Goal: Information Seeking & Learning: Learn about a topic

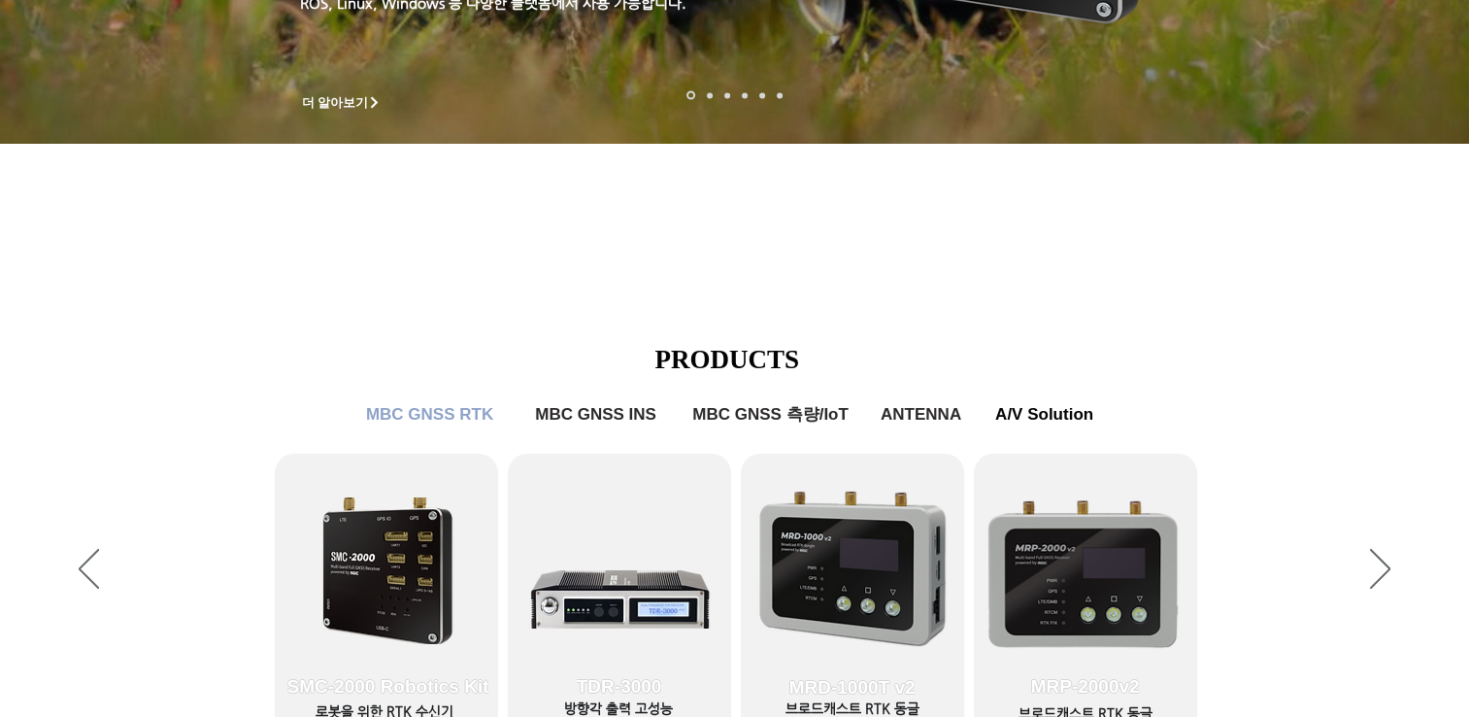
click at [589, 89] on icon "사이트로 돌아가기" at bounding box center [593, 85] width 18 height 24
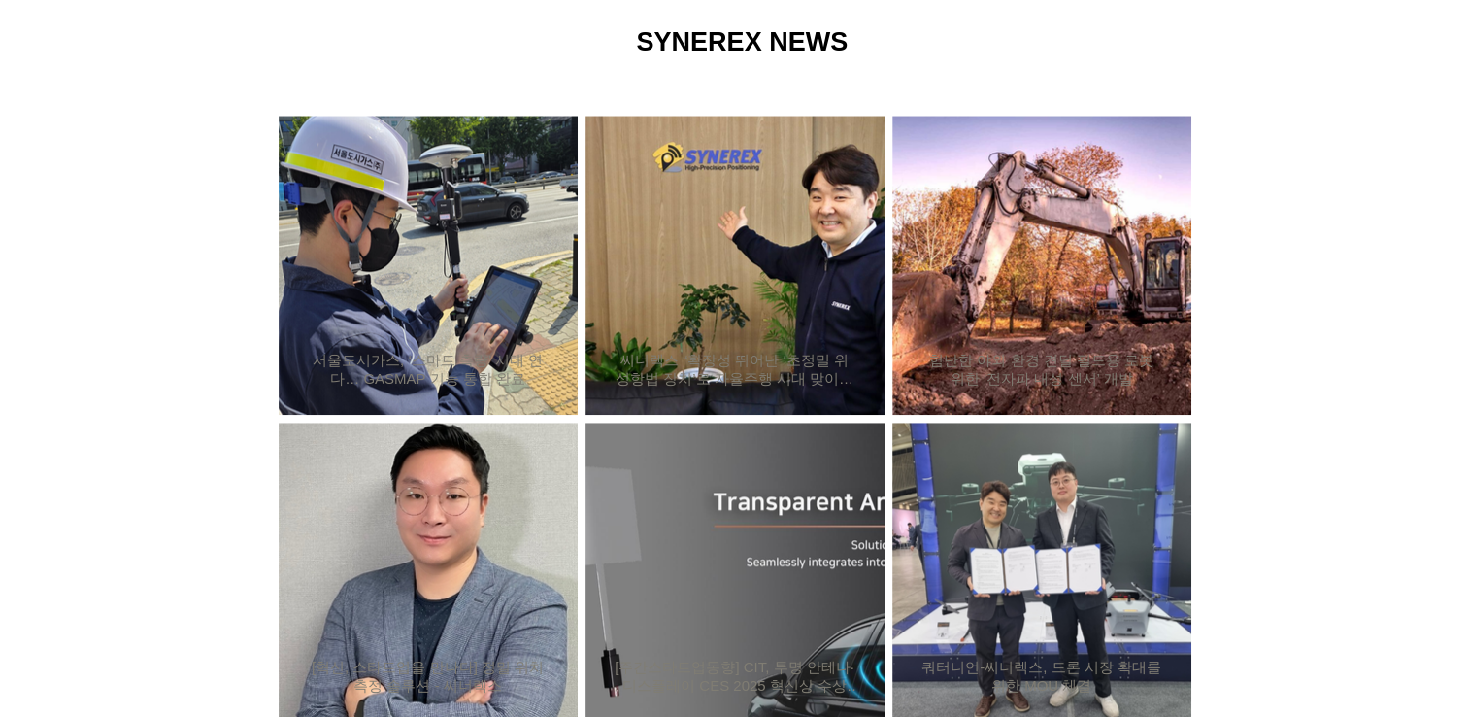
scroll to position [2039, 0]
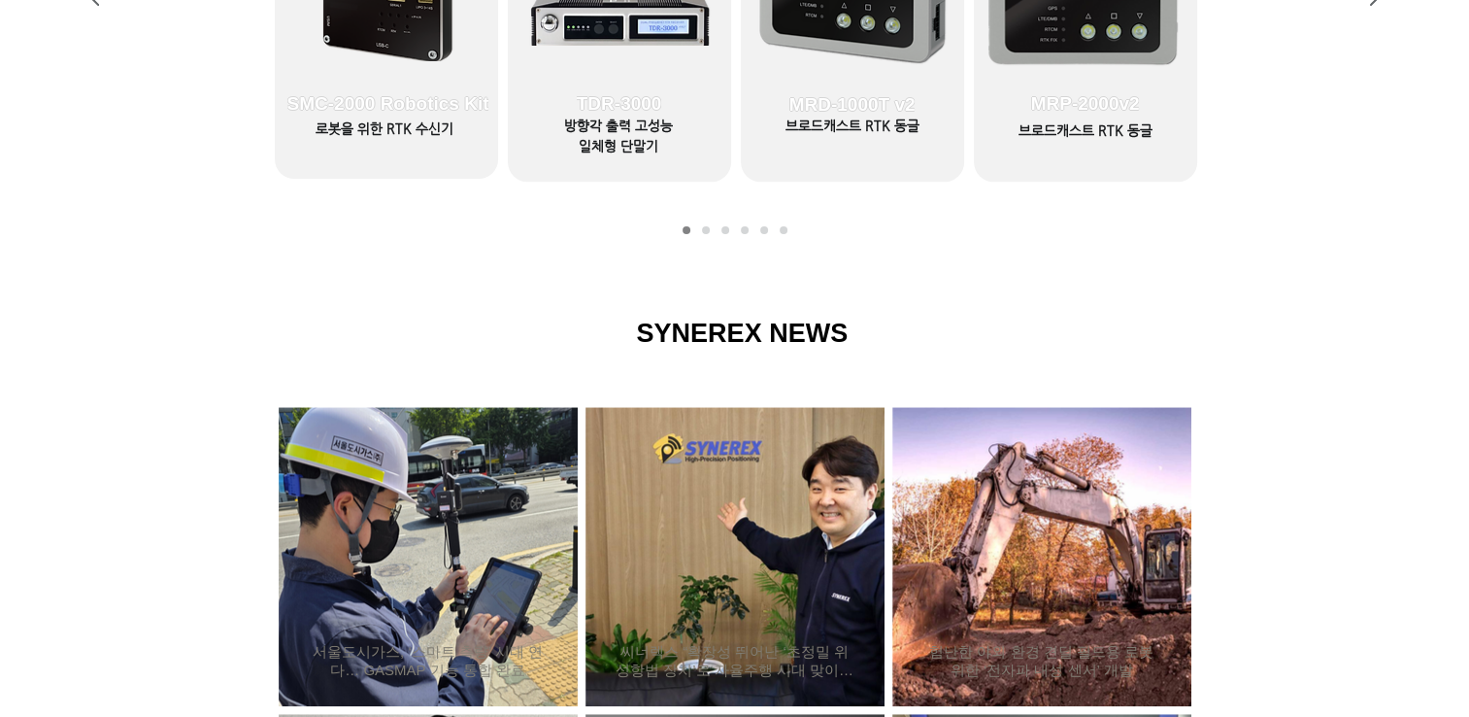
scroll to position [874, 0]
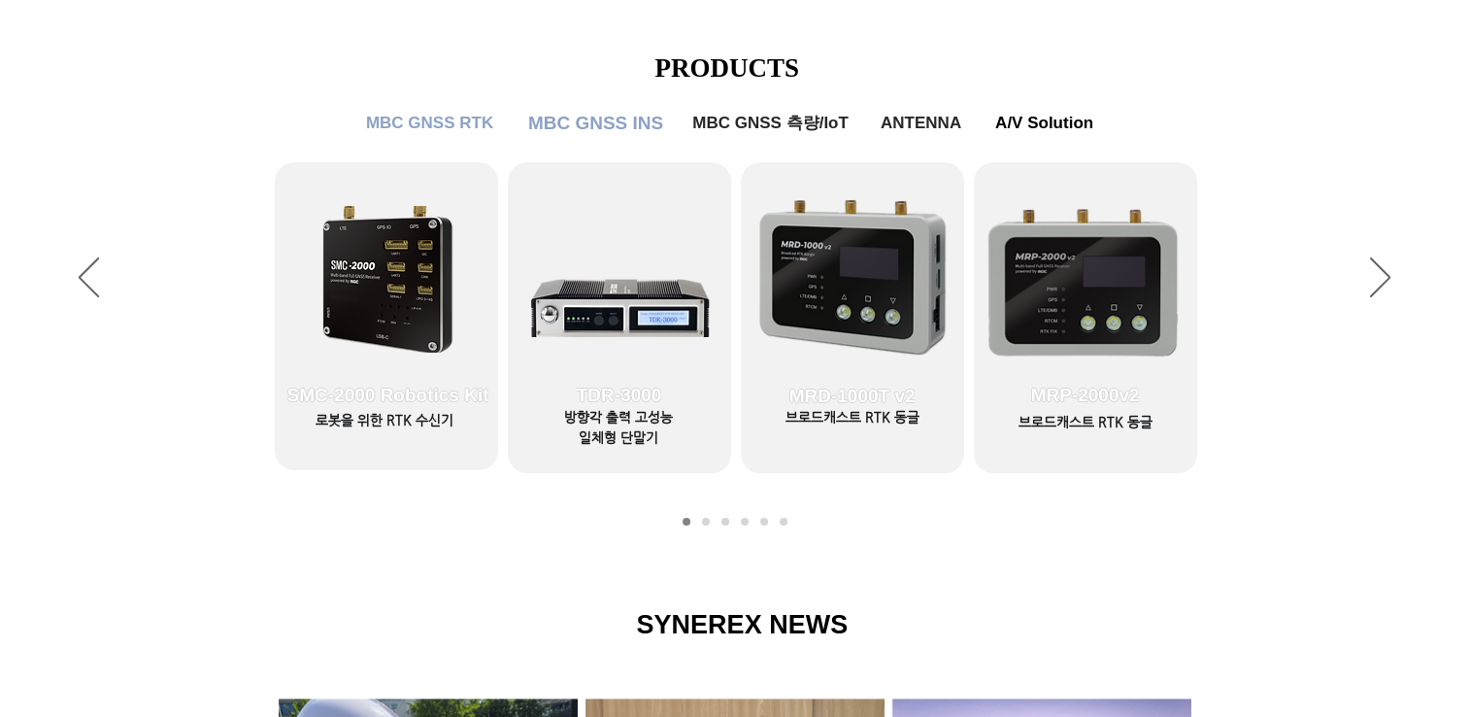
click at [633, 118] on span "MBC GNSS INS" at bounding box center [595, 123] width 135 height 21
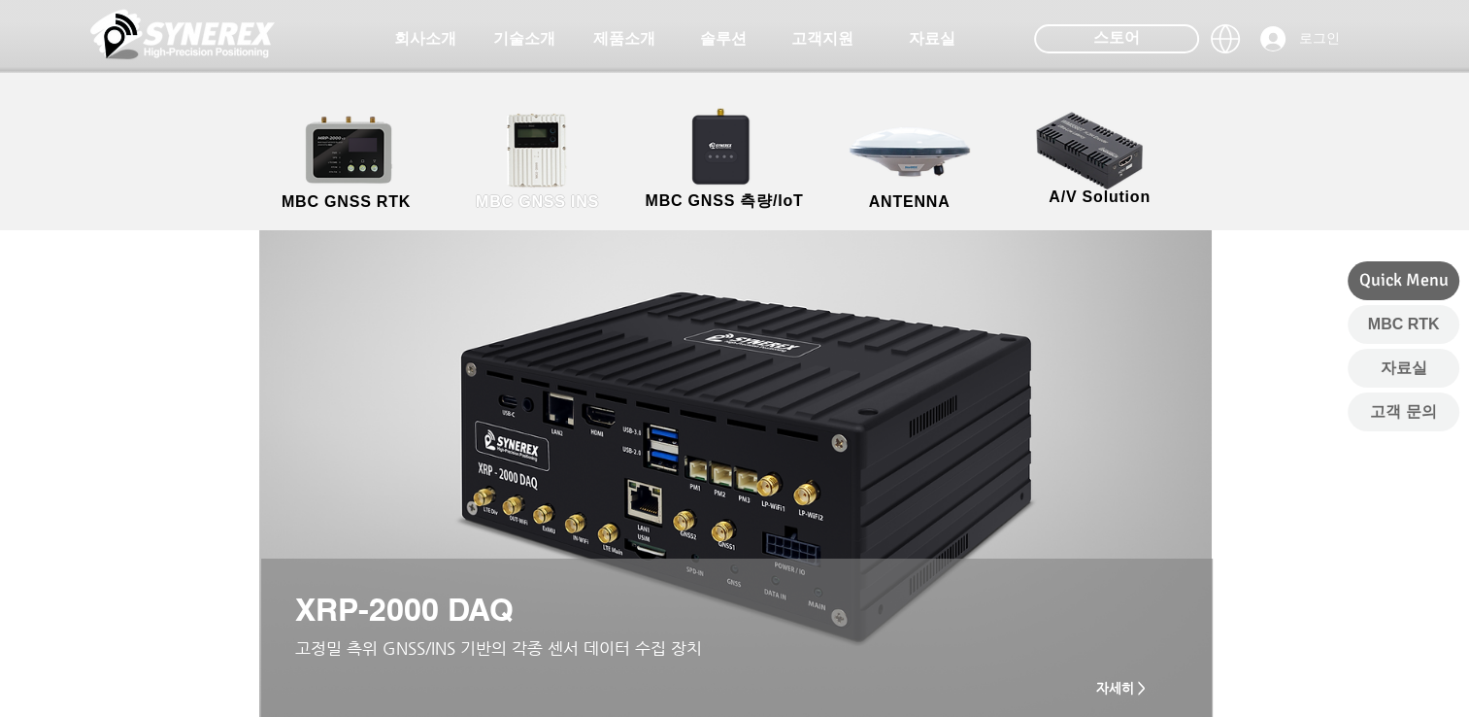
click at [553, 151] on link "MBC GNSS INS" at bounding box center [538, 163] width 175 height 102
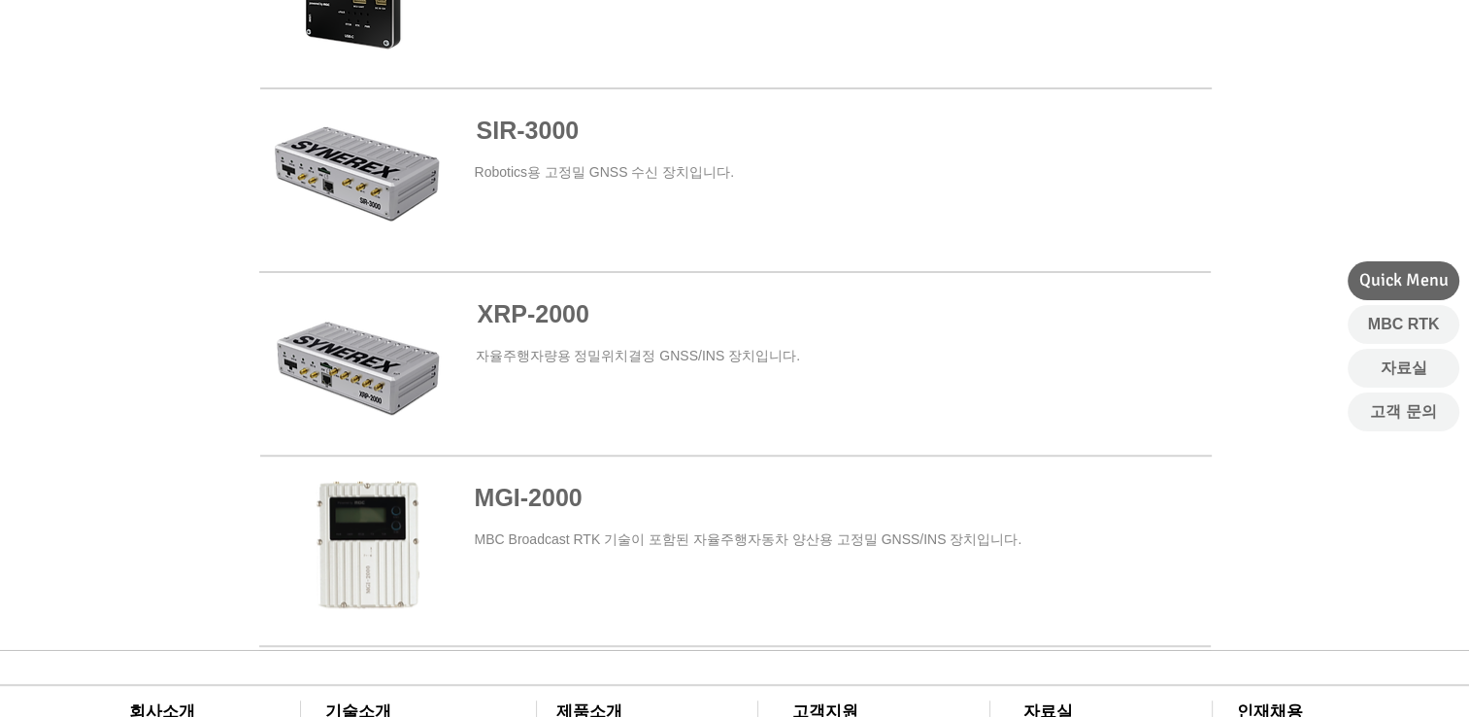
scroll to position [1262, 0]
